Goal: Transaction & Acquisition: Purchase product/service

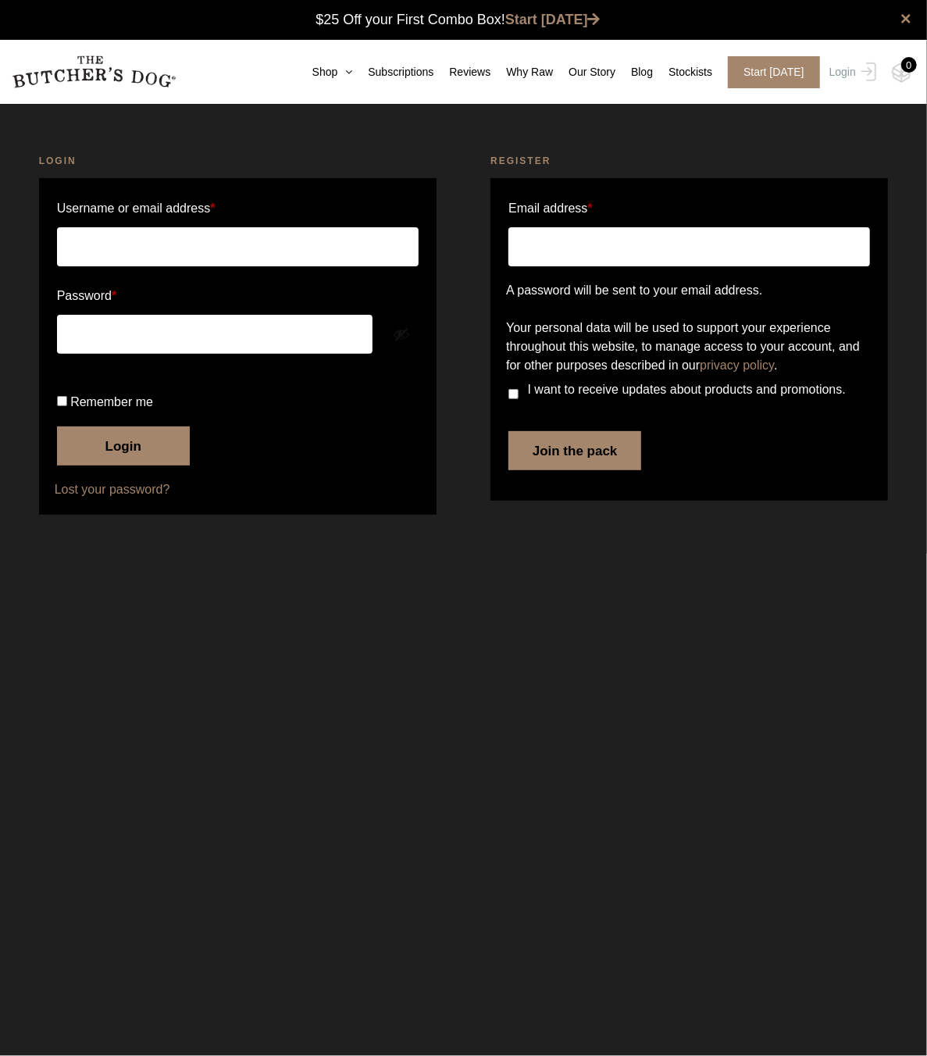
type input "hvtodi@gmail.com"
click at [128, 465] on button "Login" at bounding box center [123, 445] width 133 height 39
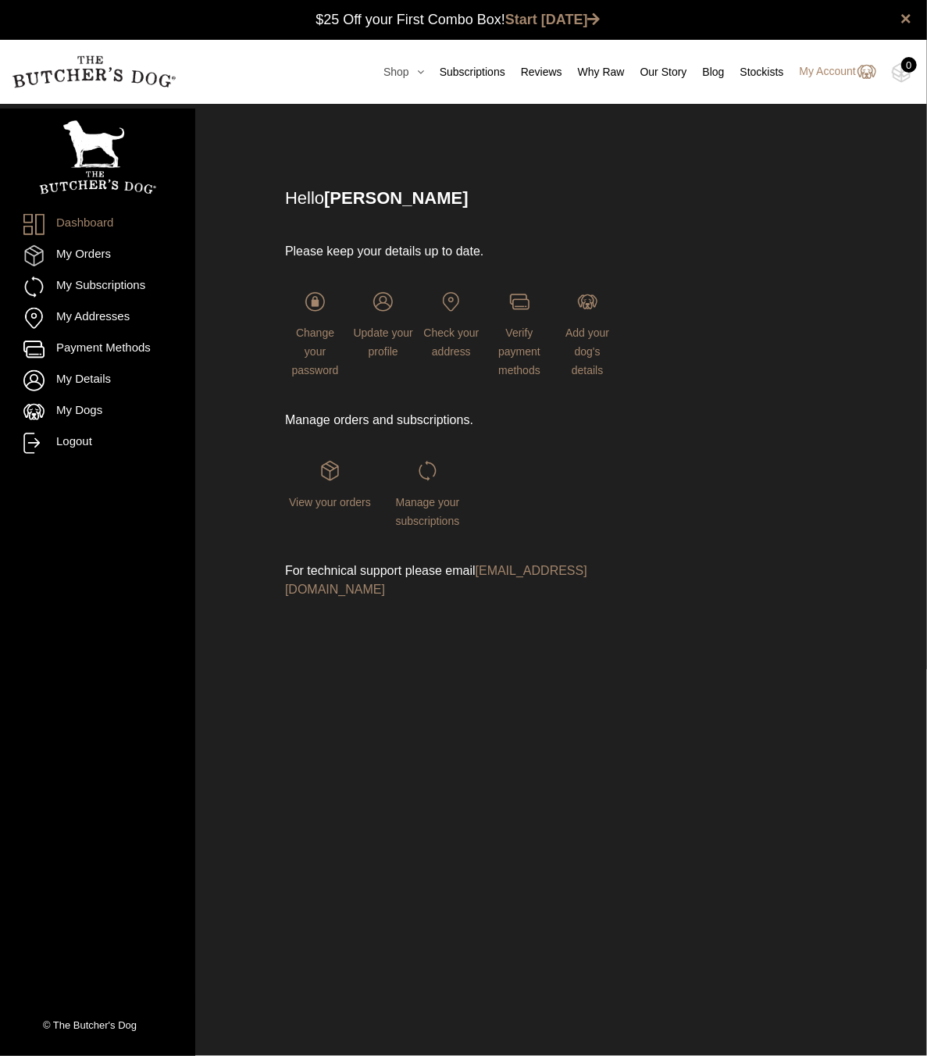
click at [419, 73] on icon at bounding box center [416, 71] width 15 height 11
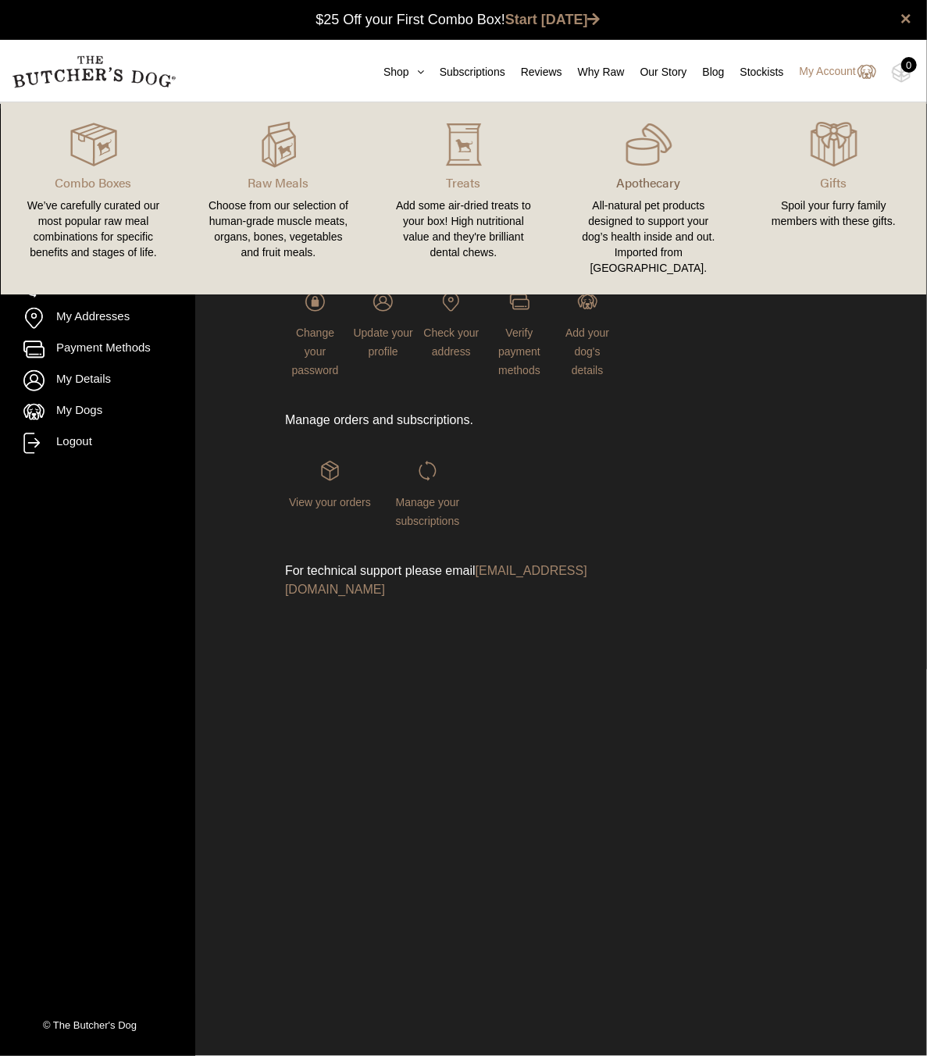
click at [654, 180] on p "Apothecary" at bounding box center [649, 182] width 148 height 19
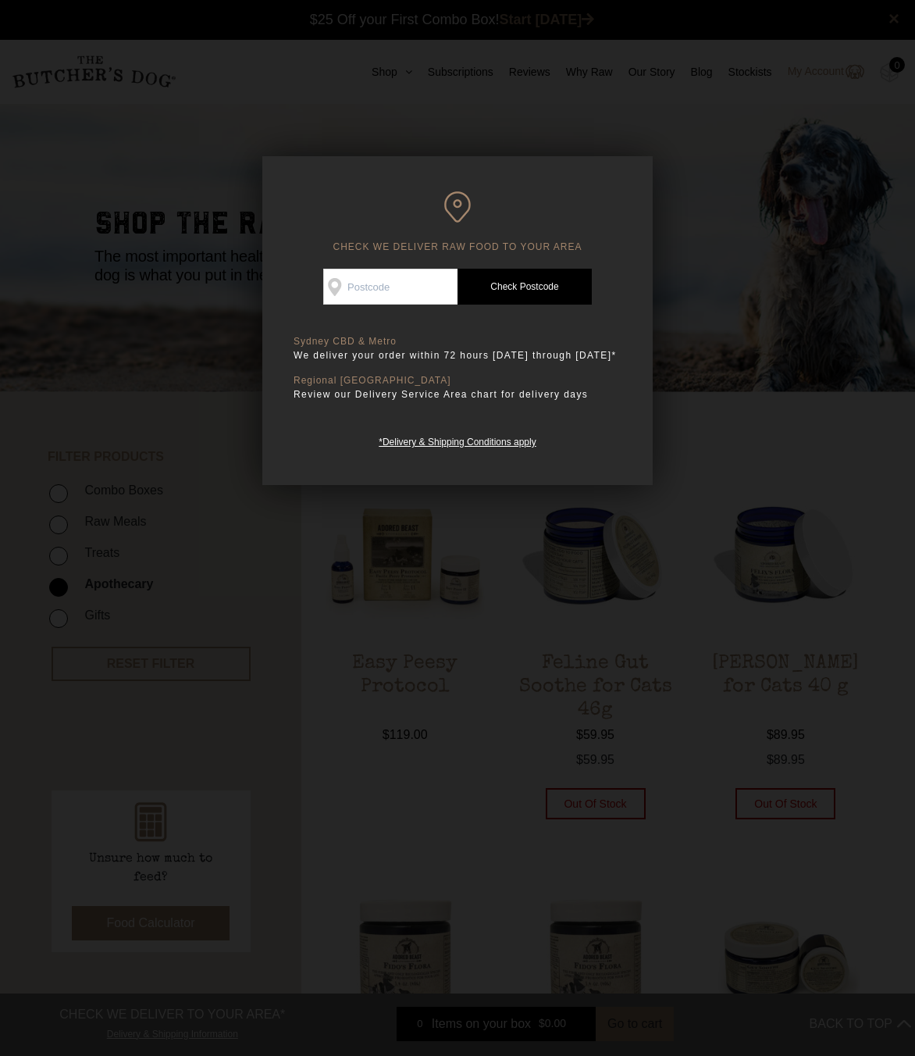
click at [401, 286] on input "Check Availability At" at bounding box center [390, 287] width 134 height 36
type input "2065"
click at [551, 274] on link "Check Postcode" at bounding box center [525, 287] width 134 height 36
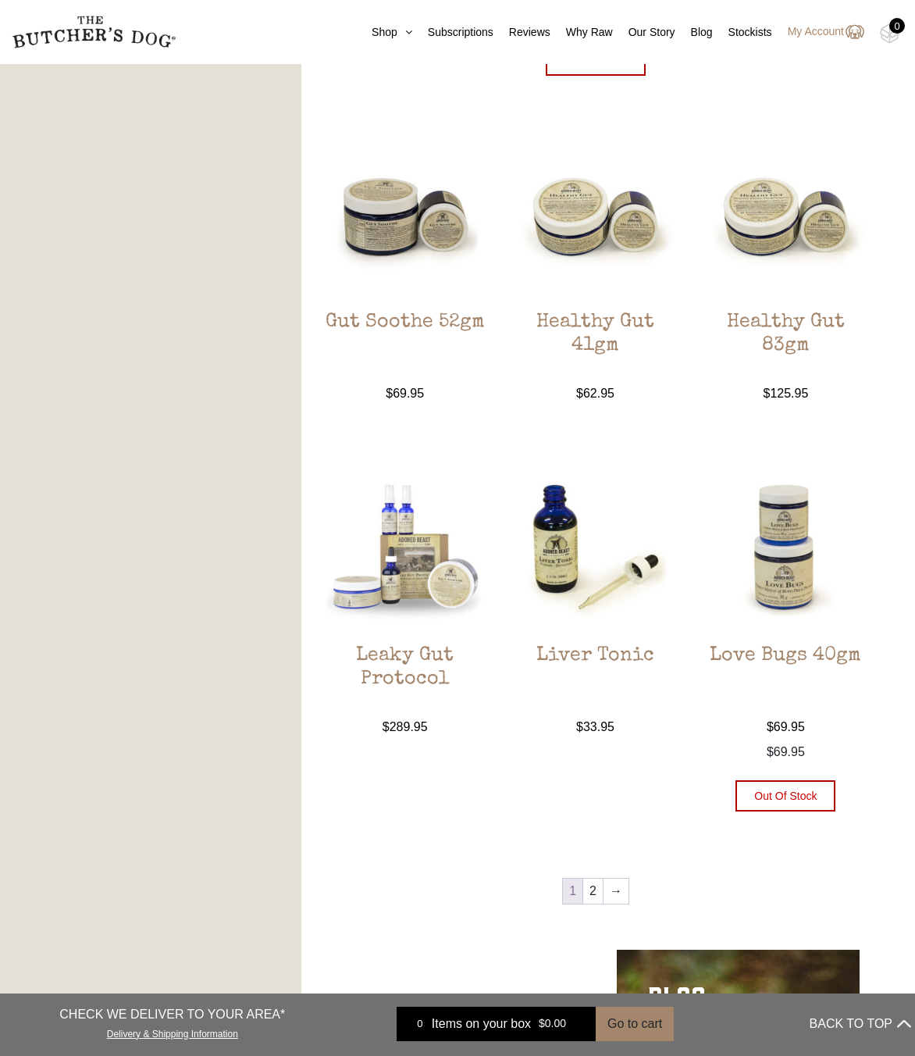
scroll to position [1171, 0]
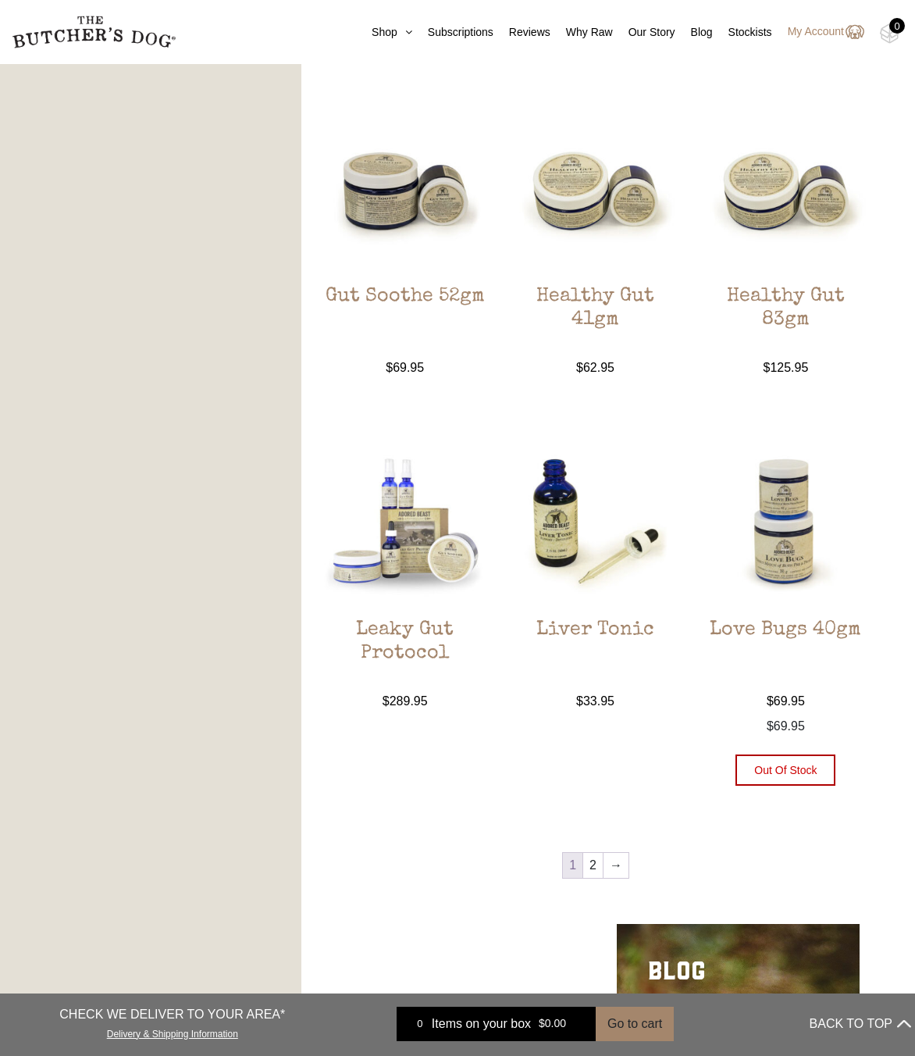
click at [792, 563] on img at bounding box center [785, 520] width 169 height 169
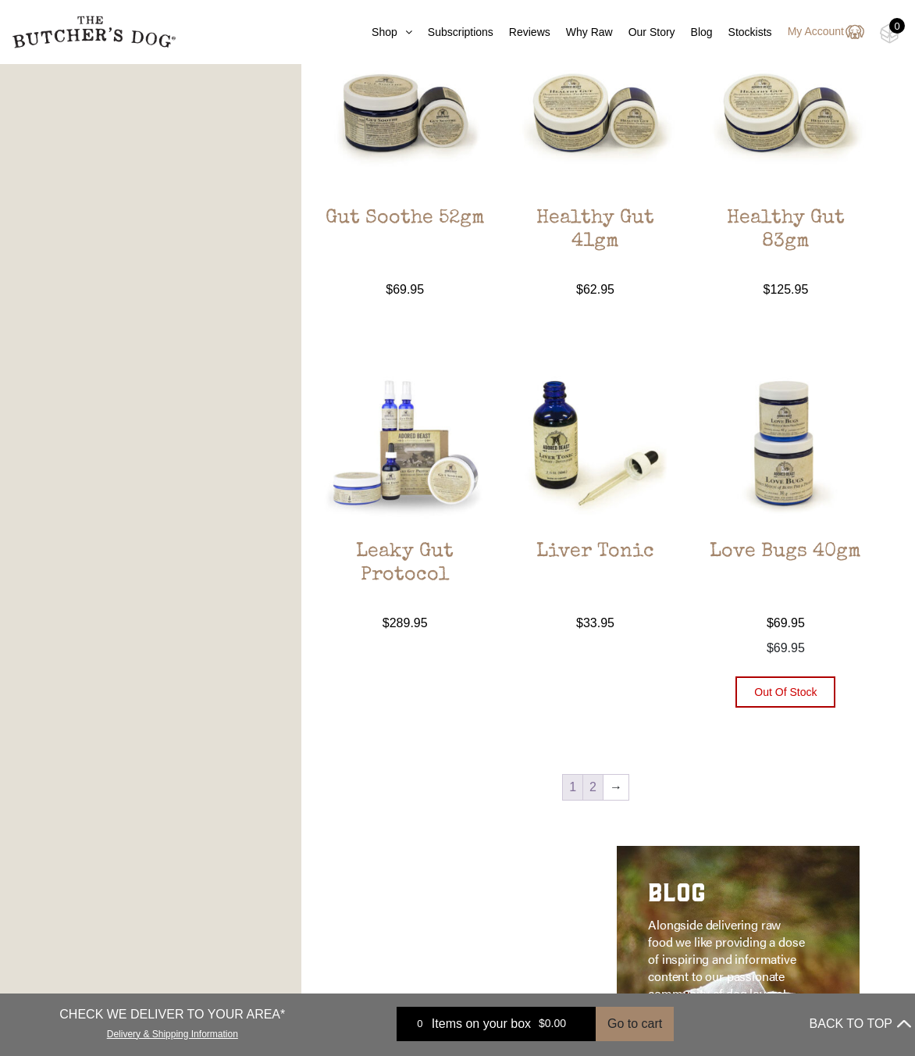
click at [594, 786] on link "2" at bounding box center [593, 787] width 20 height 25
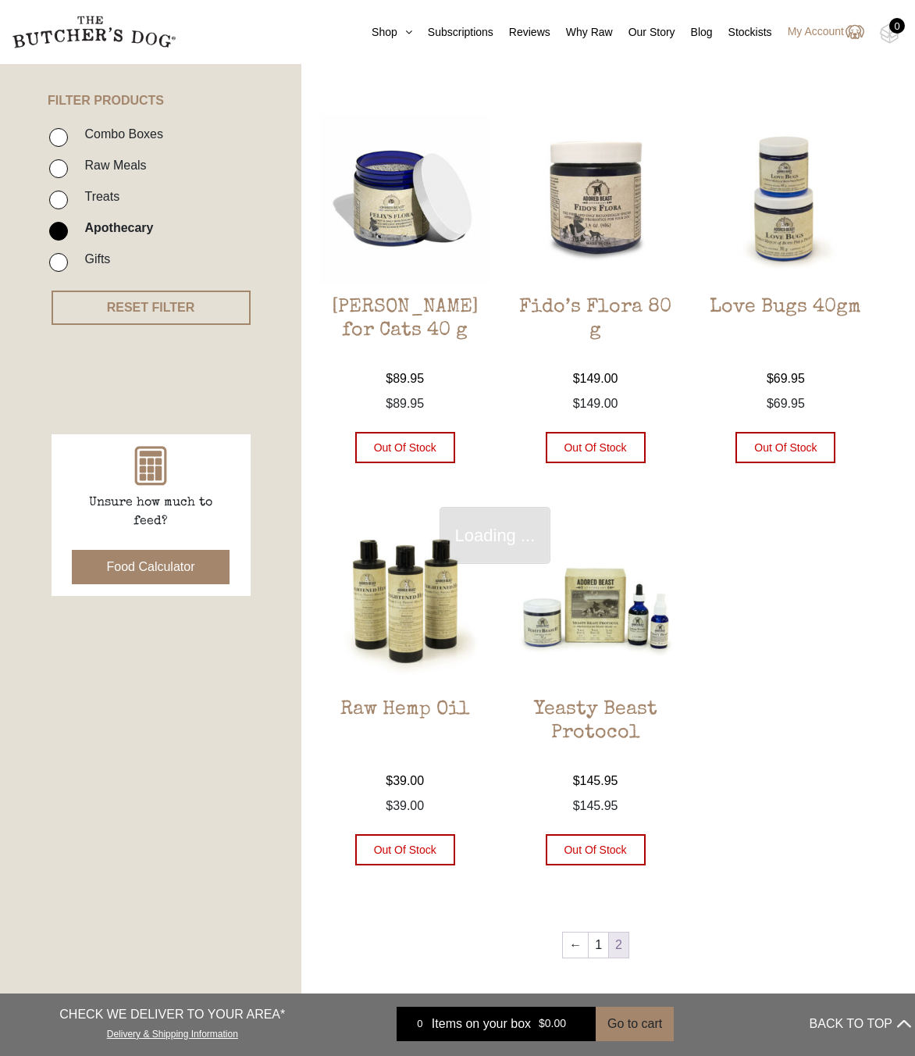
scroll to position [353, 0]
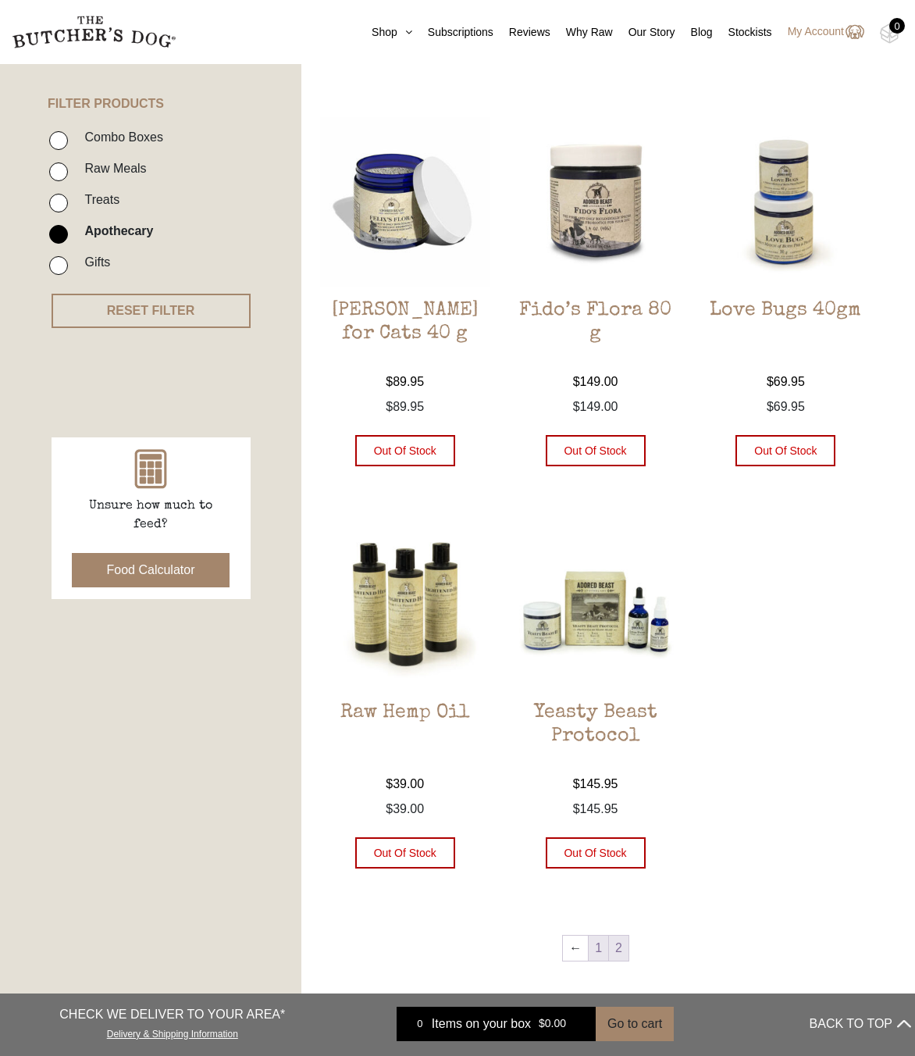
click at [600, 939] on link "1" at bounding box center [599, 947] width 20 height 25
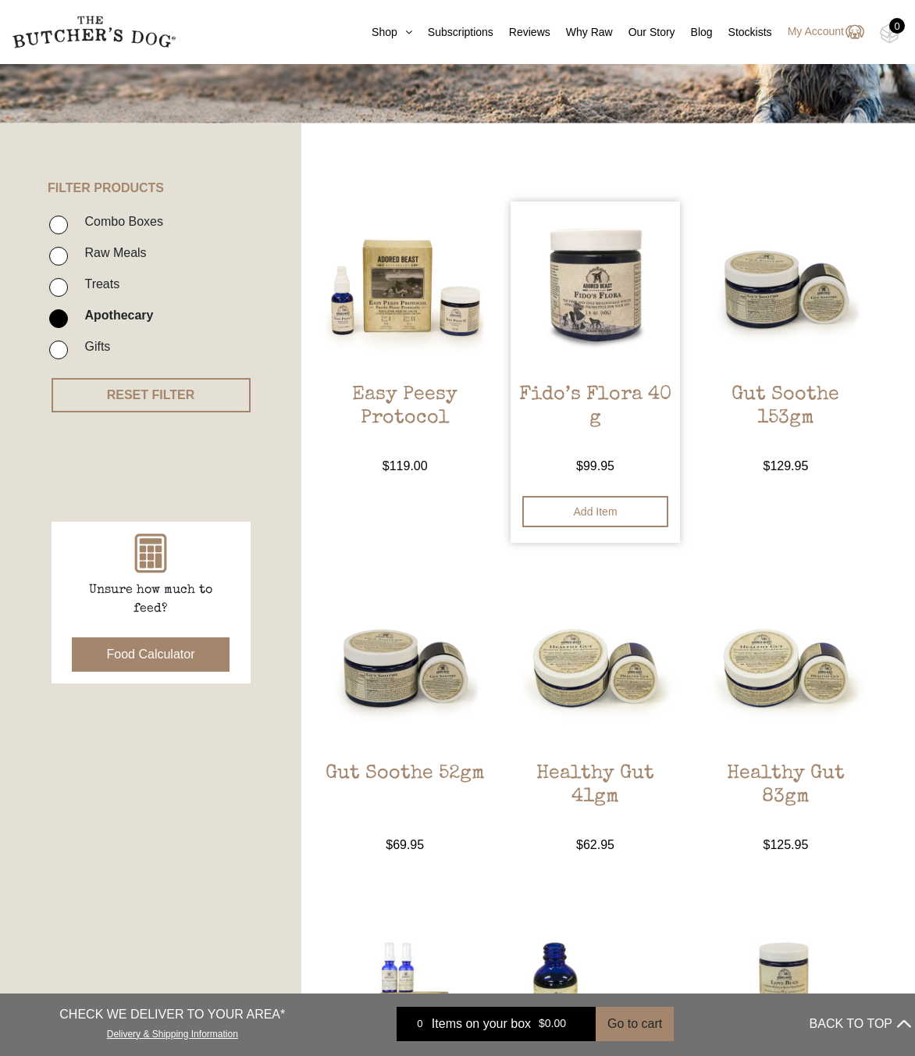
scroll to position [197, 0]
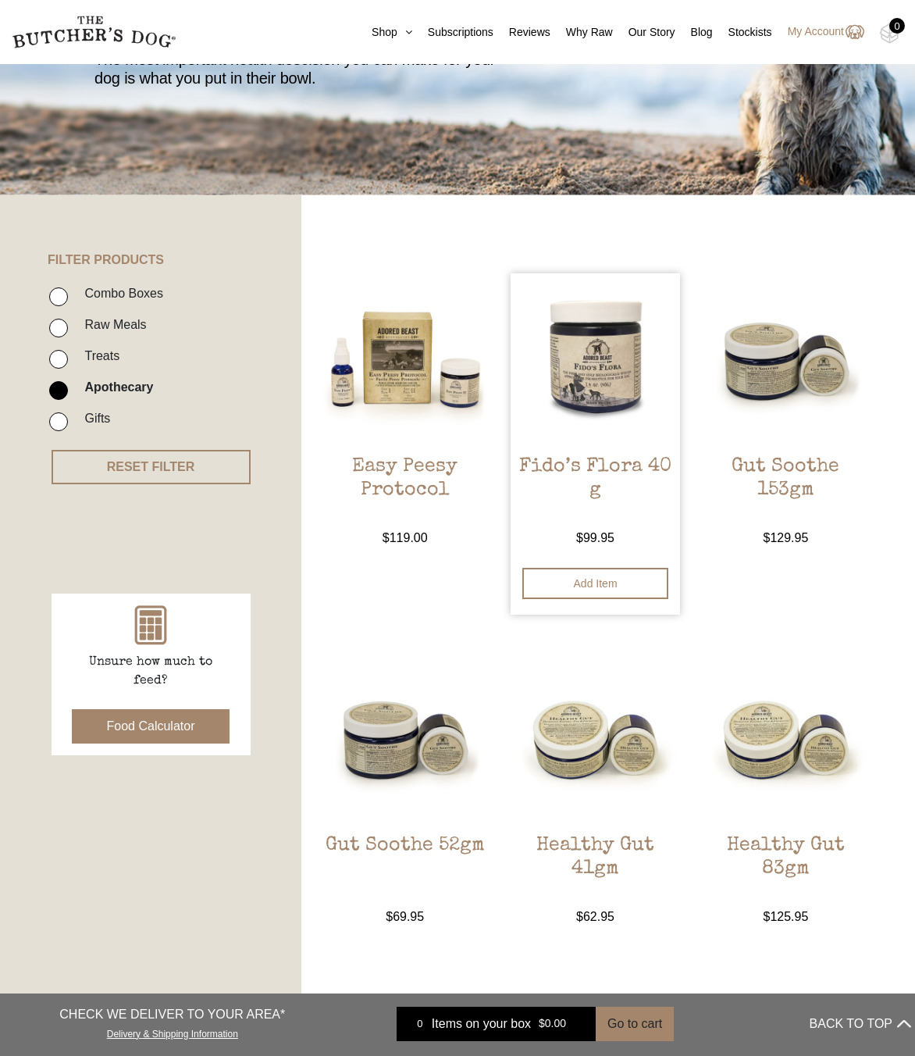
click at [633, 371] on img at bounding box center [595, 357] width 169 height 169
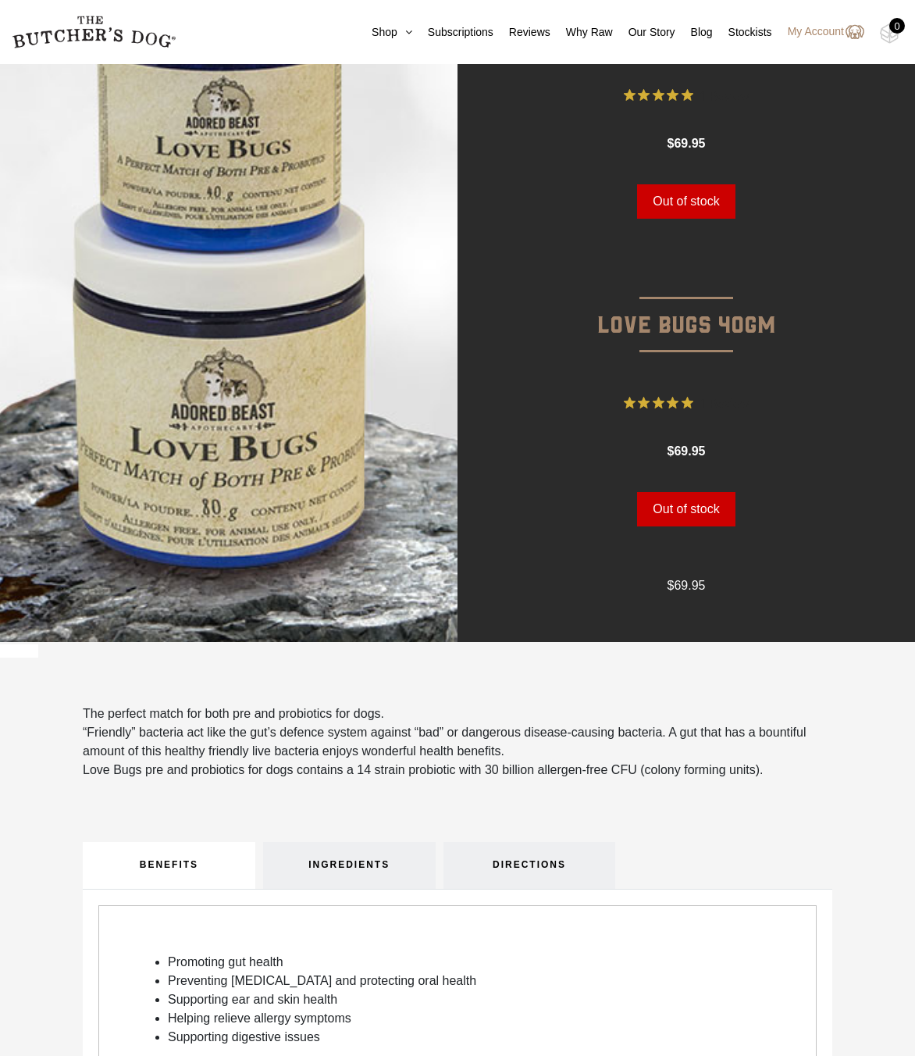
scroll to position [312, 0]
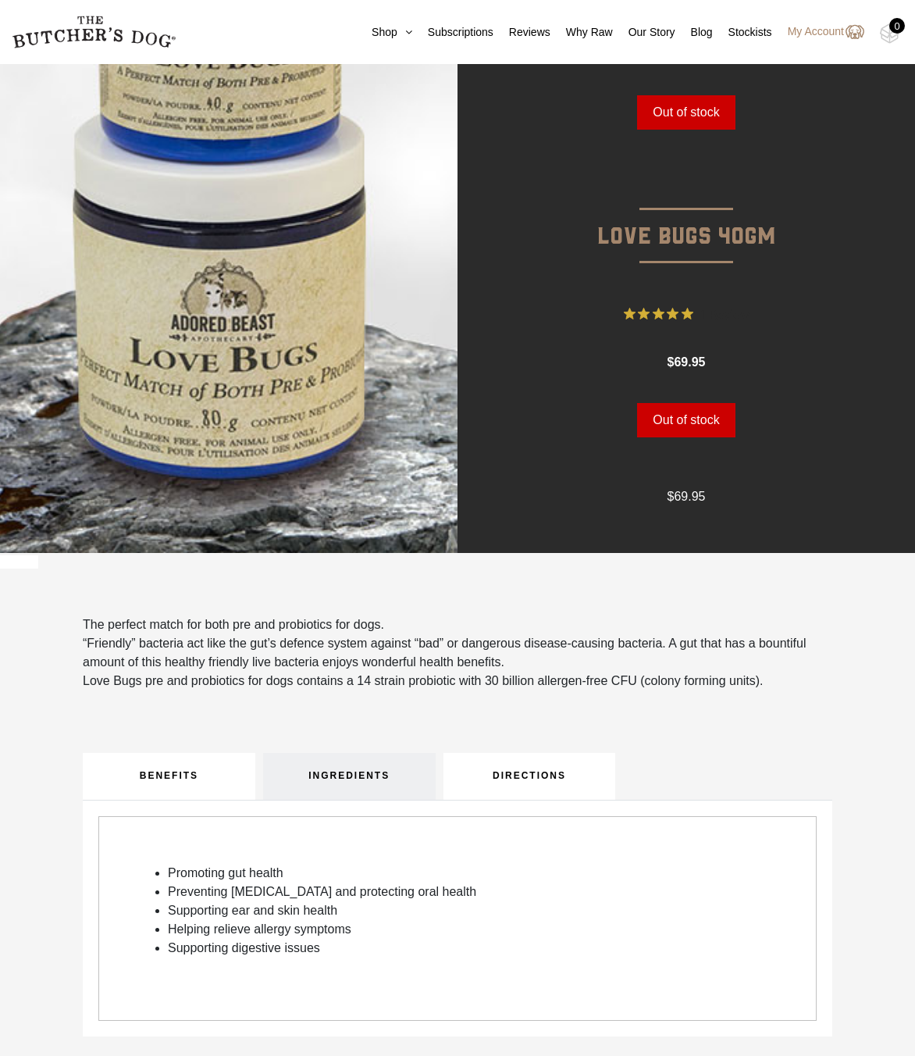
click at [475, 760] on link "DIRECTIONS" at bounding box center [529, 776] width 173 height 47
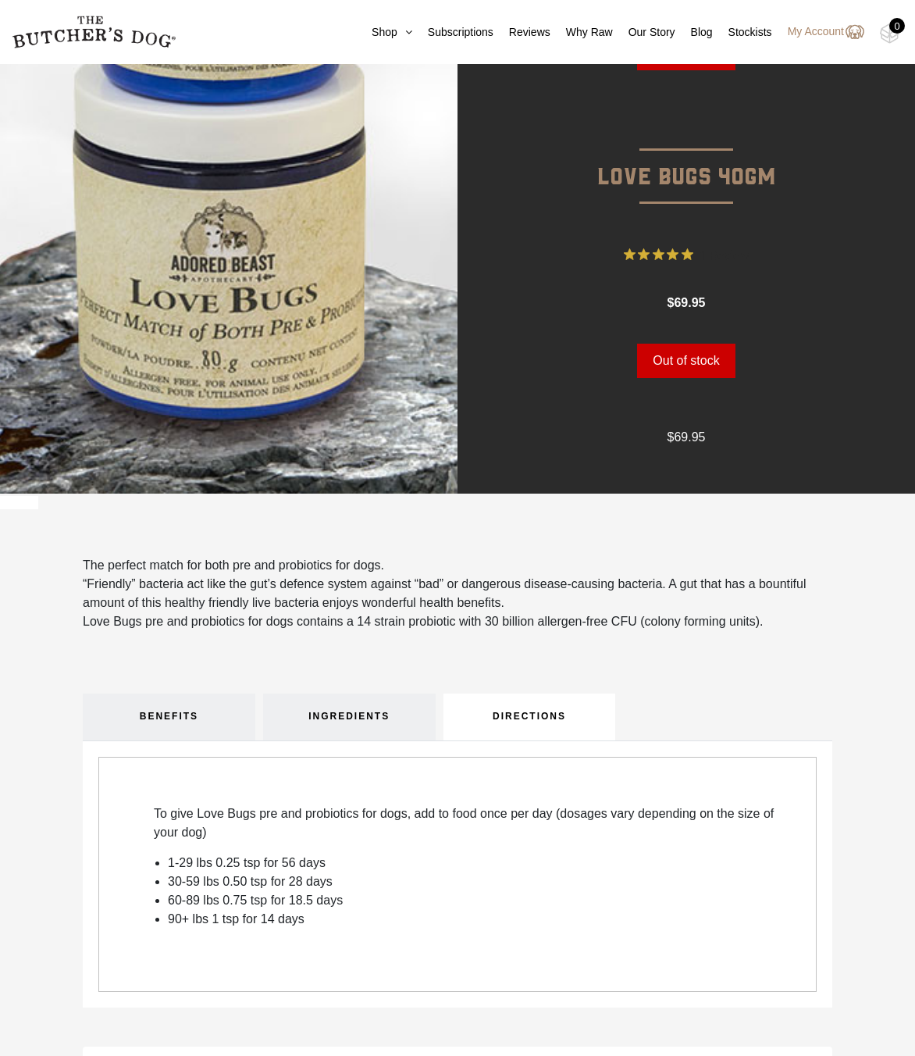
scroll to position [390, 0]
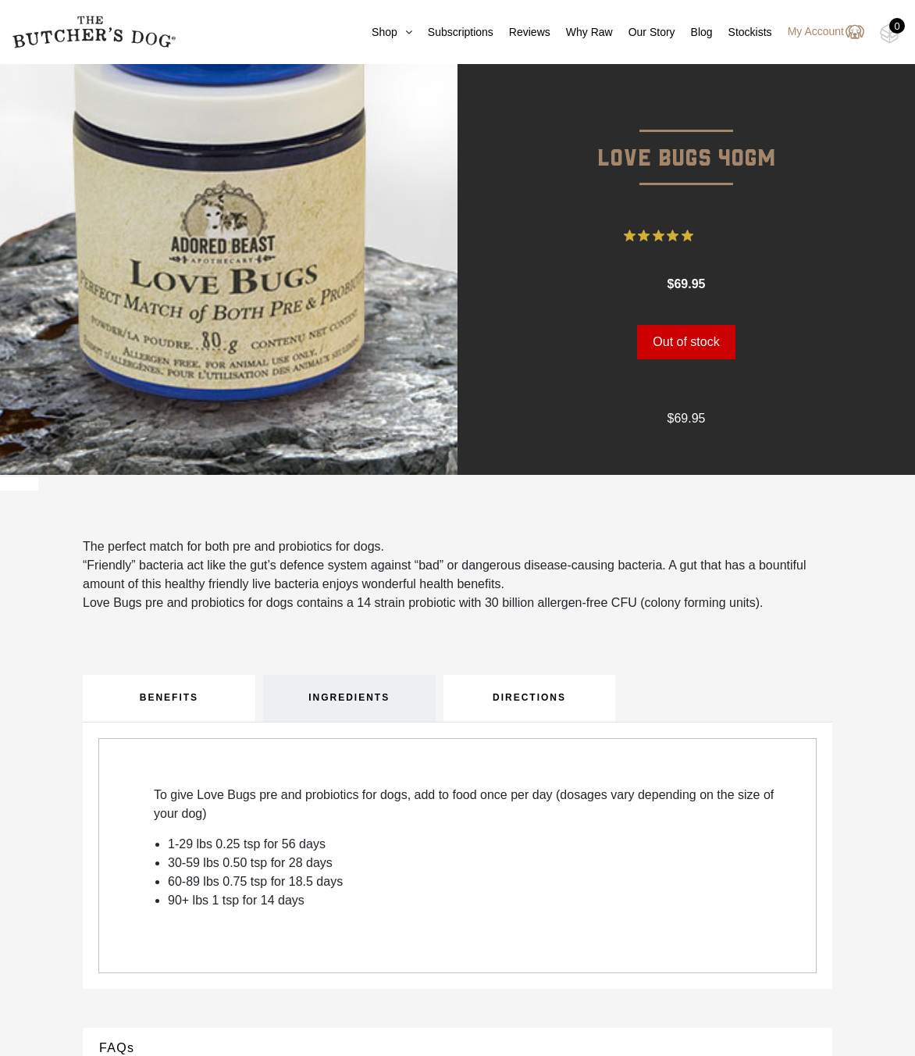
click at [120, 713] on link "BENEFITS" at bounding box center [169, 698] width 173 height 47
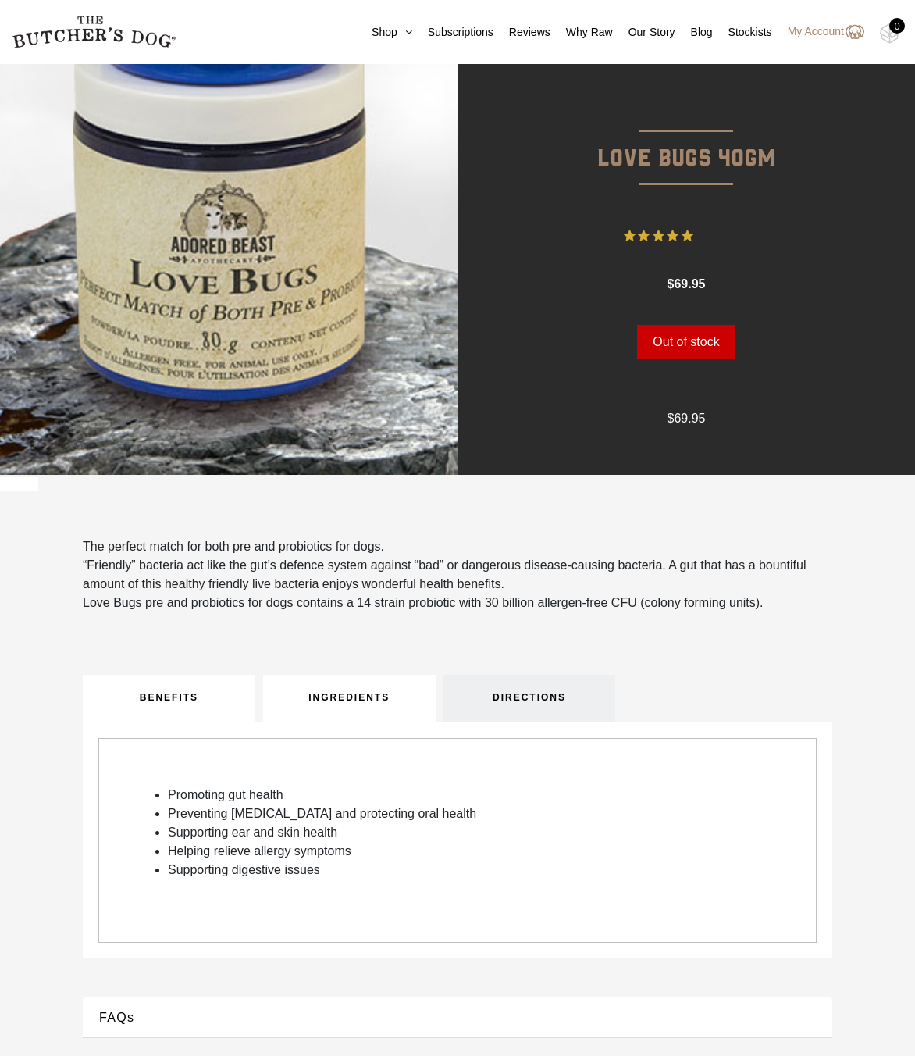
click at [369, 697] on link "INGREDIENTS" at bounding box center [349, 698] width 173 height 47
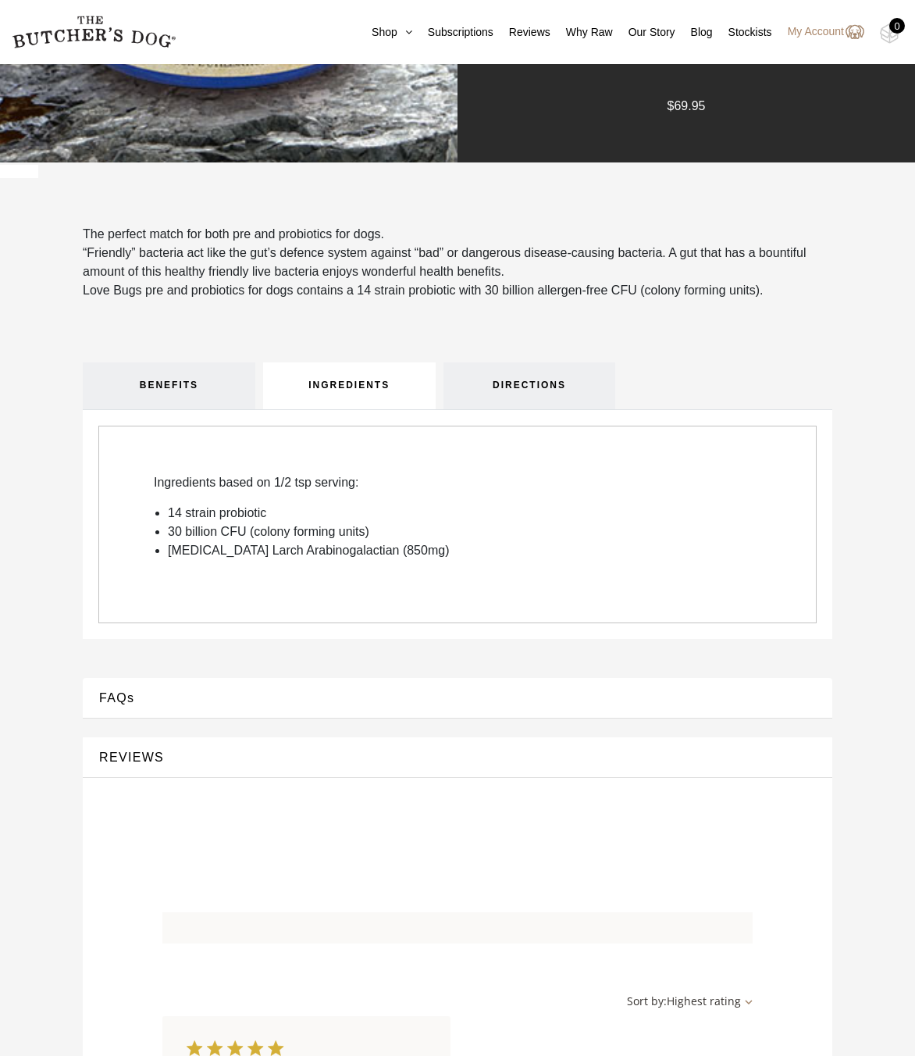
scroll to position [468, 0]
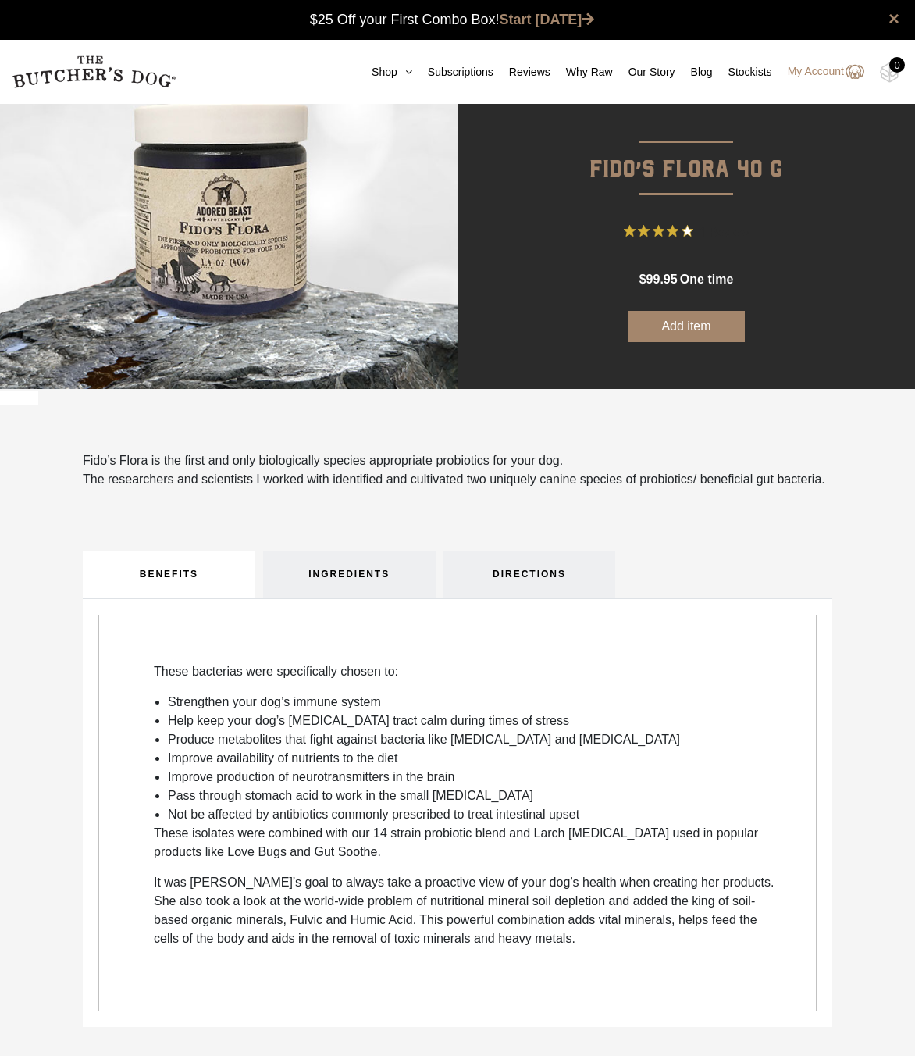
scroll to position [234, 0]
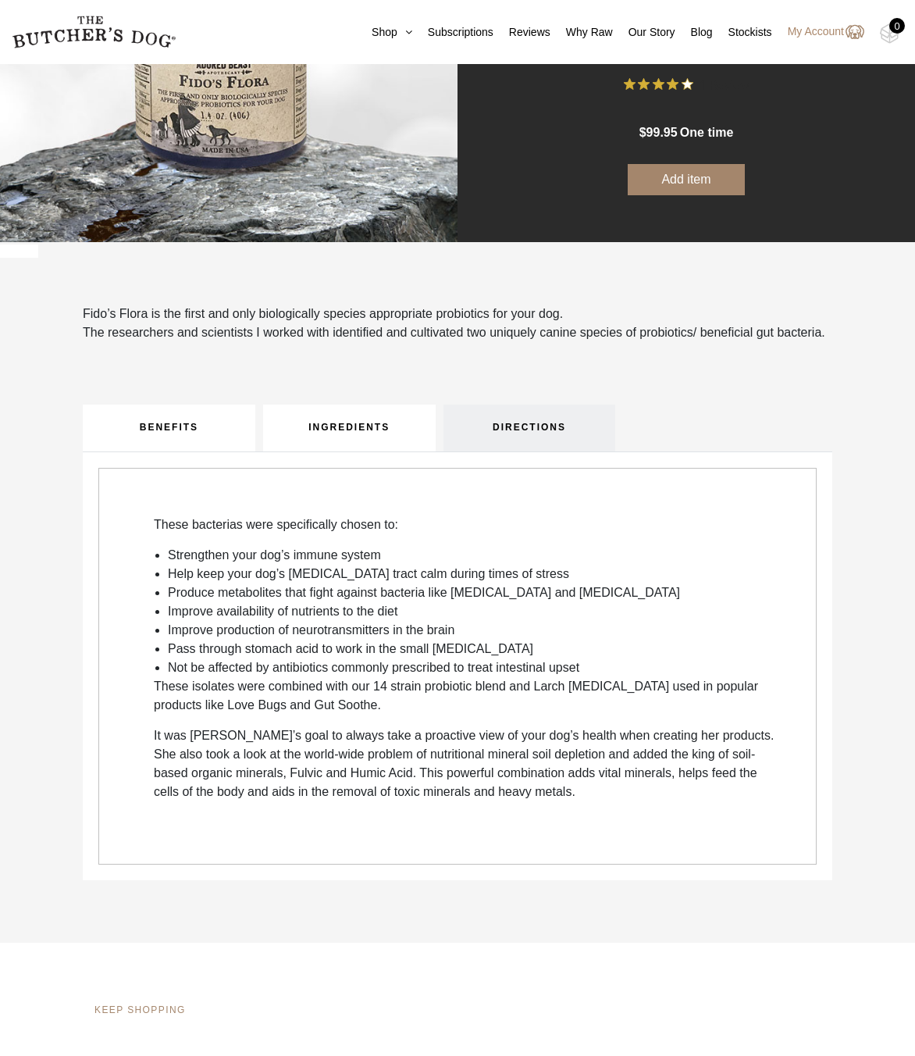
click at [310, 411] on link "INGREDIENTS" at bounding box center [349, 427] width 173 height 47
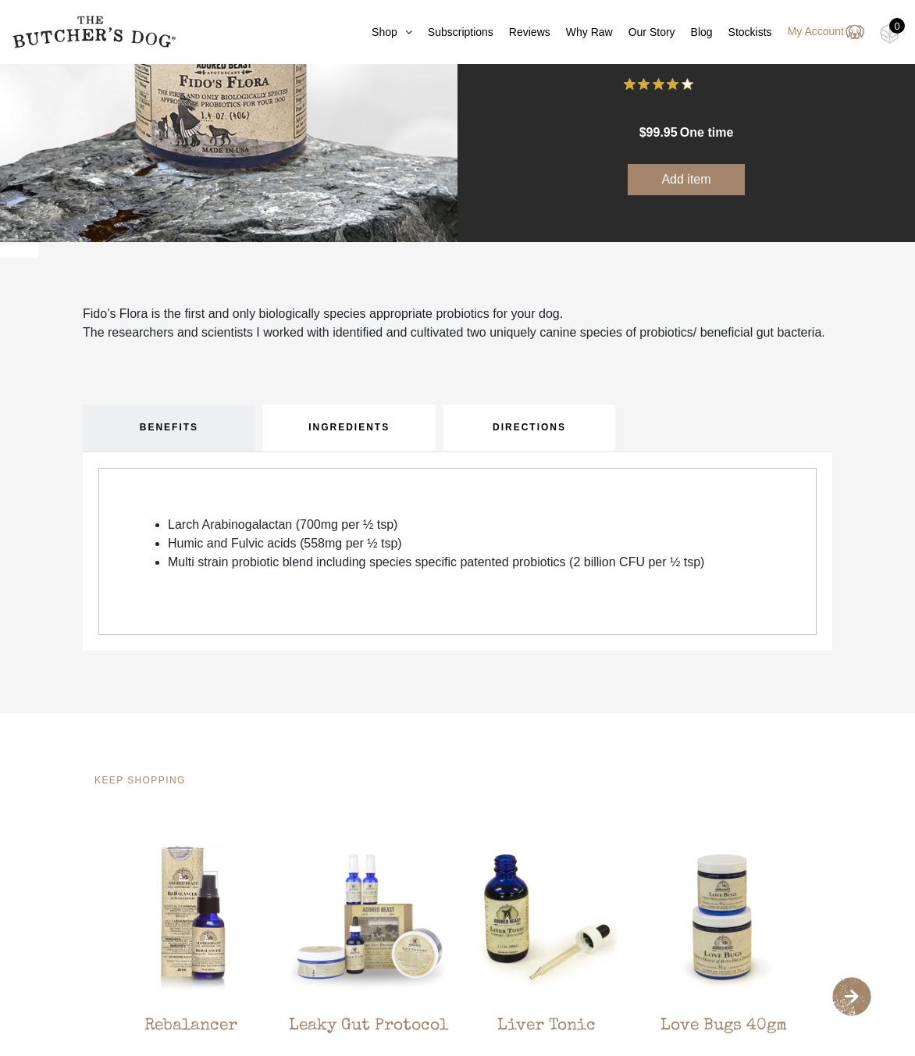
click at [501, 439] on link "DIRECTIONS" at bounding box center [529, 427] width 173 height 47
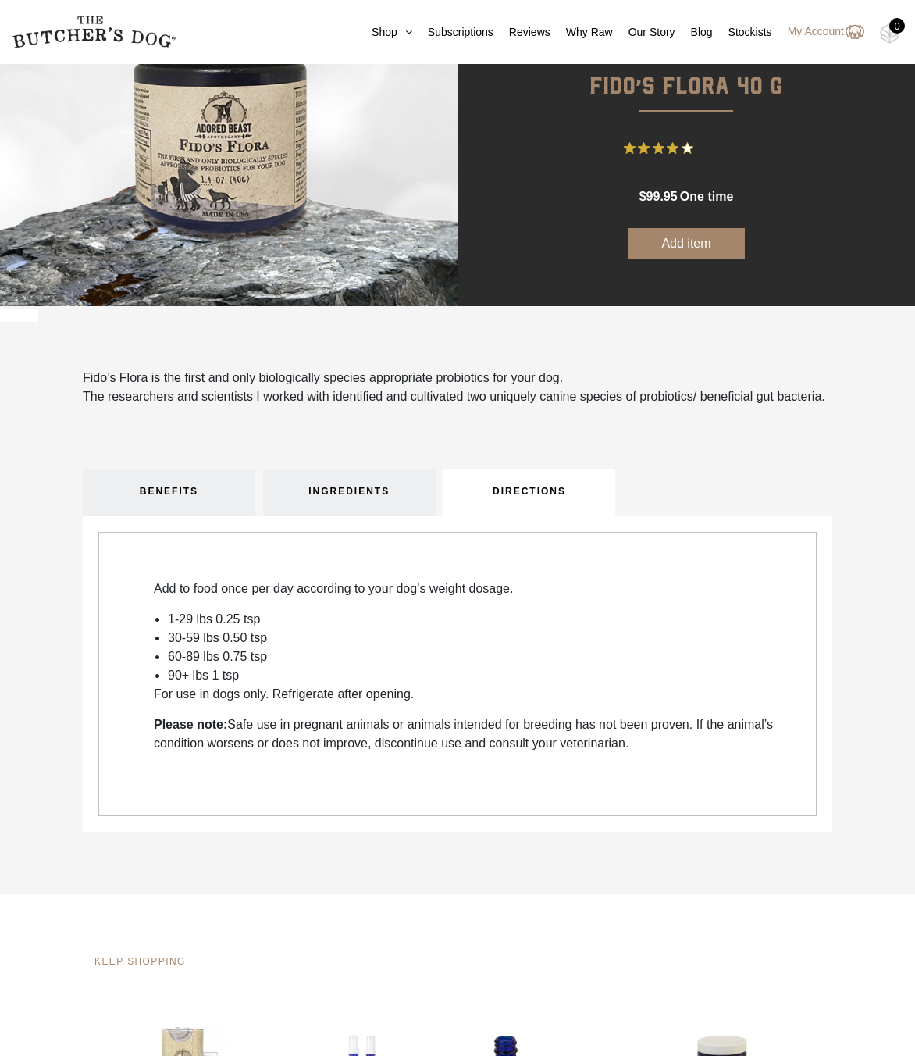
scroll to position [78, 0]
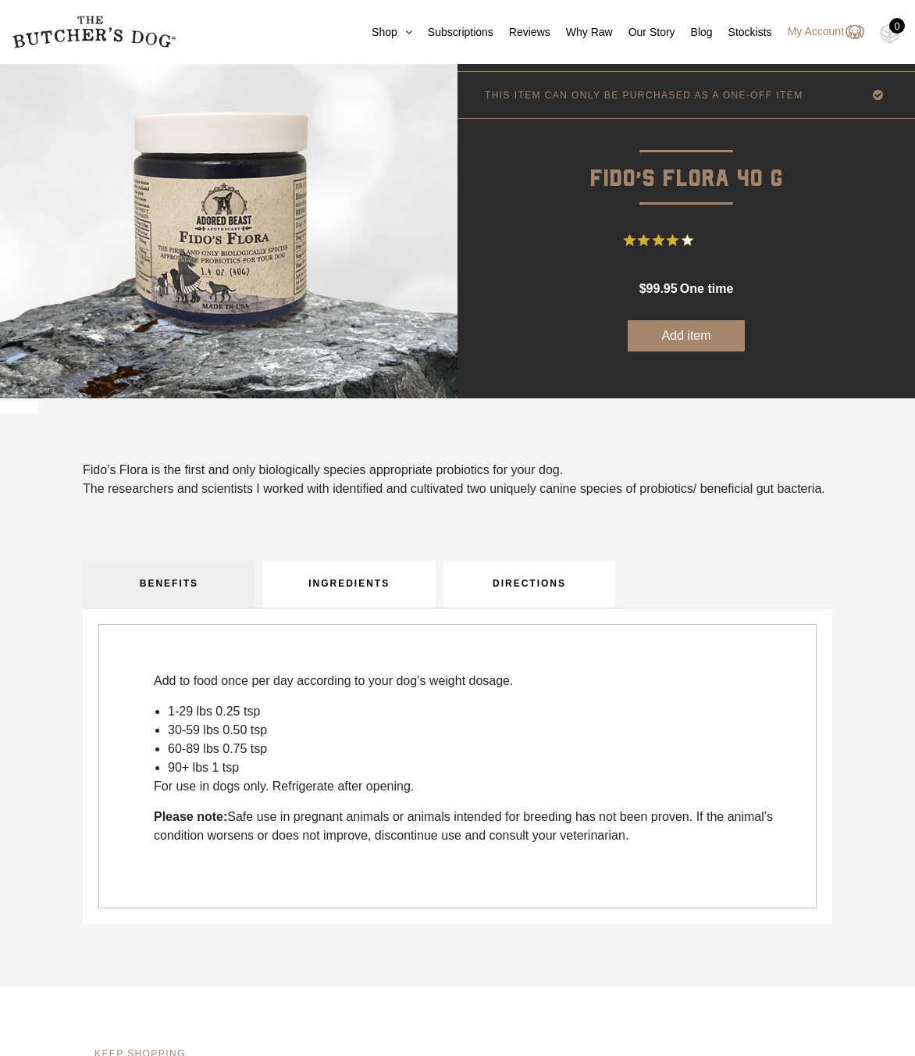
click at [359, 592] on link "INGREDIENTS" at bounding box center [349, 584] width 173 height 47
